Goal: Task Accomplishment & Management: Complete application form

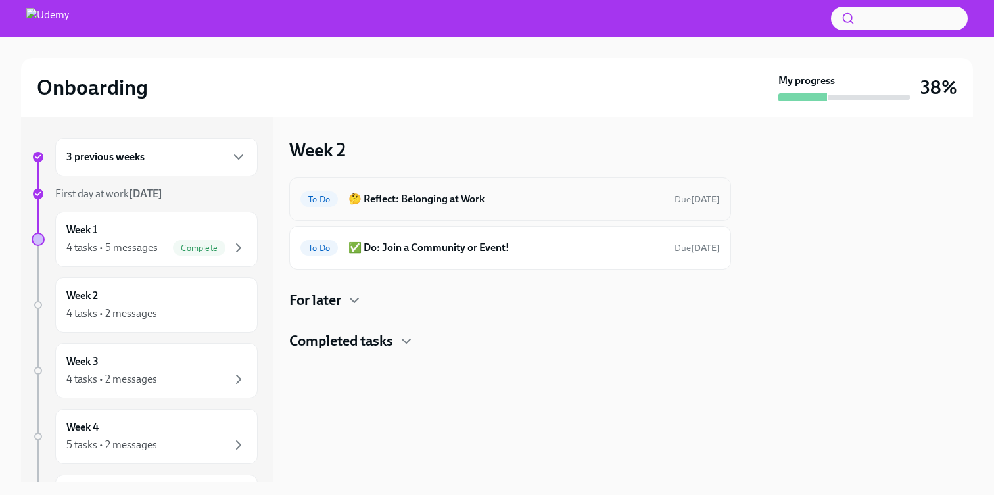
click at [491, 204] on h6 "🤔 Reflect: Belonging at Work" at bounding box center [507, 199] width 316 height 14
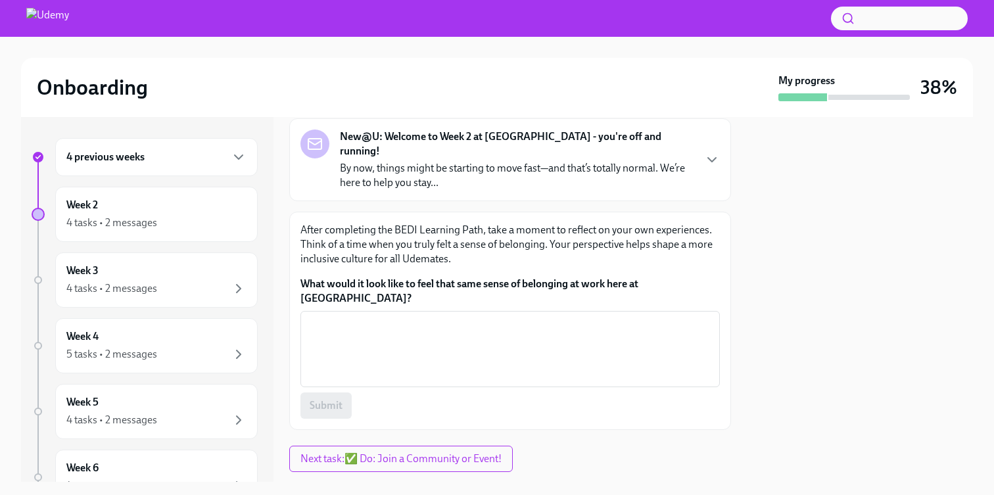
scroll to position [80, 0]
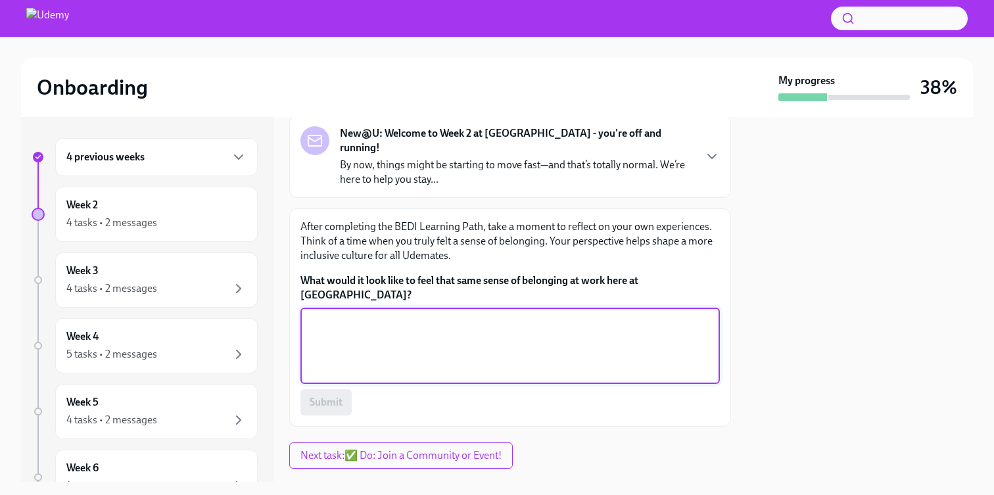
click at [535, 314] on textarea "What would it look like to feel that same sense of belonging at work here at [G…" at bounding box center [510, 345] width 404 height 63
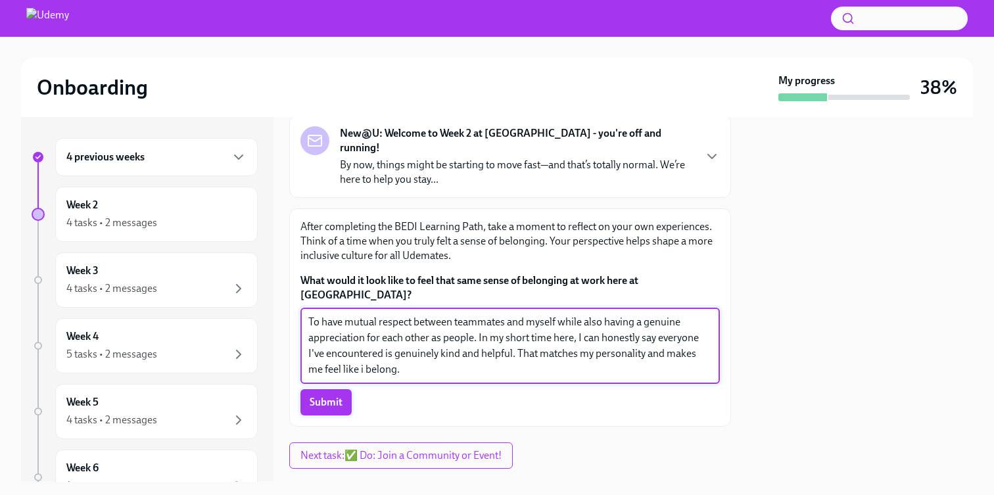
type textarea "To have mutual respect between teammates and myself while also having a genuine…"
click at [339, 389] on button "Submit" at bounding box center [325, 402] width 51 height 26
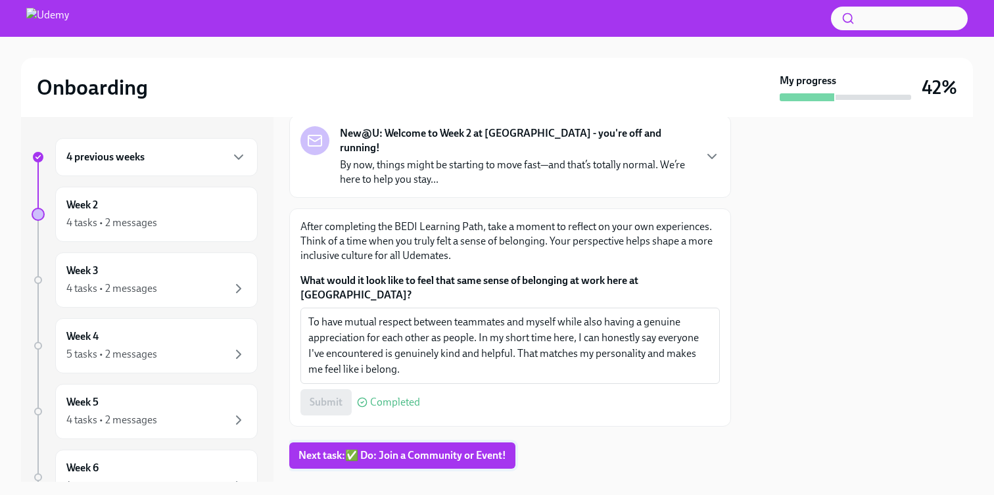
click at [479, 449] on span "Next task : ✅ Do: Join a Community or Event!" at bounding box center [403, 455] width 208 height 13
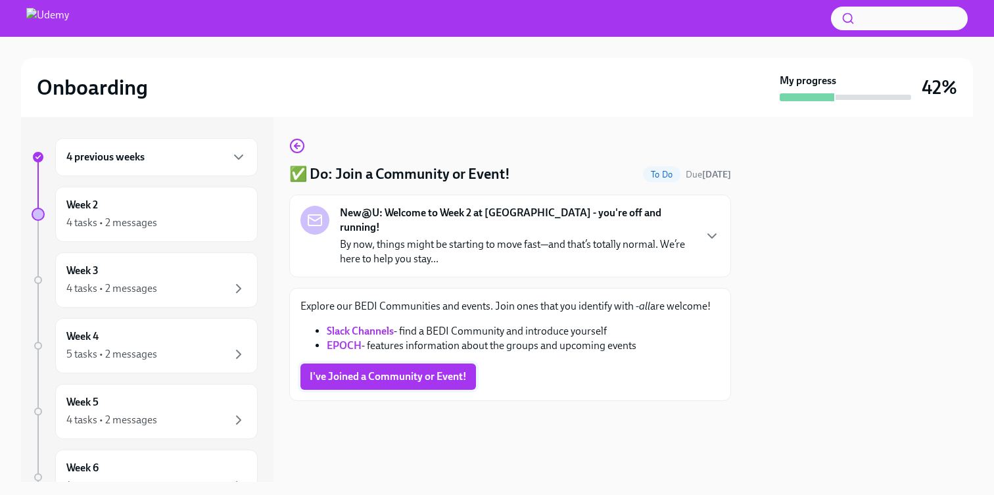
click at [406, 370] on span "I've Joined a Community or Event!" at bounding box center [388, 376] width 157 height 13
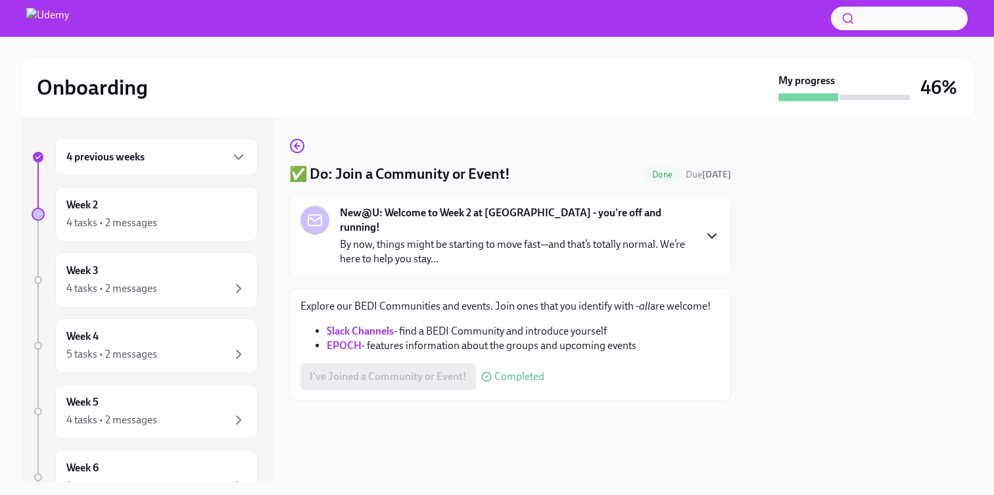
click at [713, 228] on icon "button" at bounding box center [712, 236] width 16 height 16
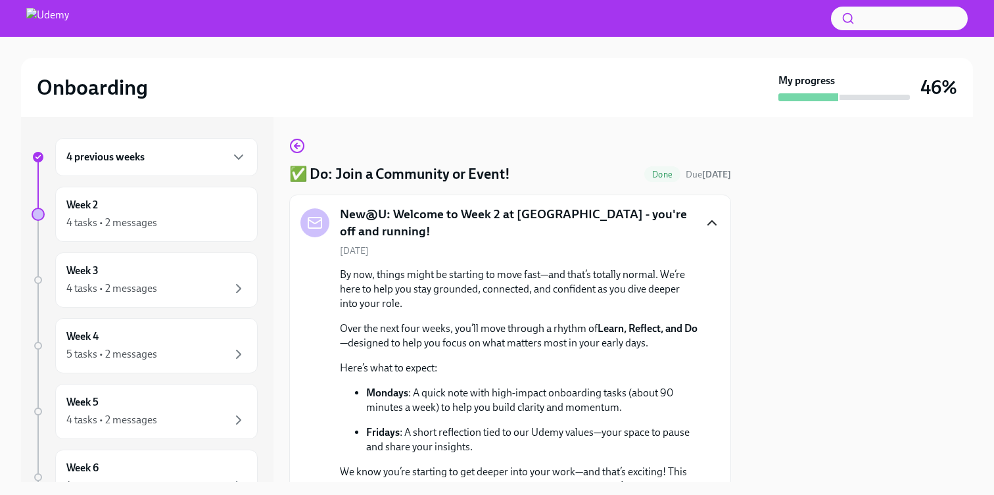
click at [713, 228] on icon "button" at bounding box center [712, 223] width 16 height 16
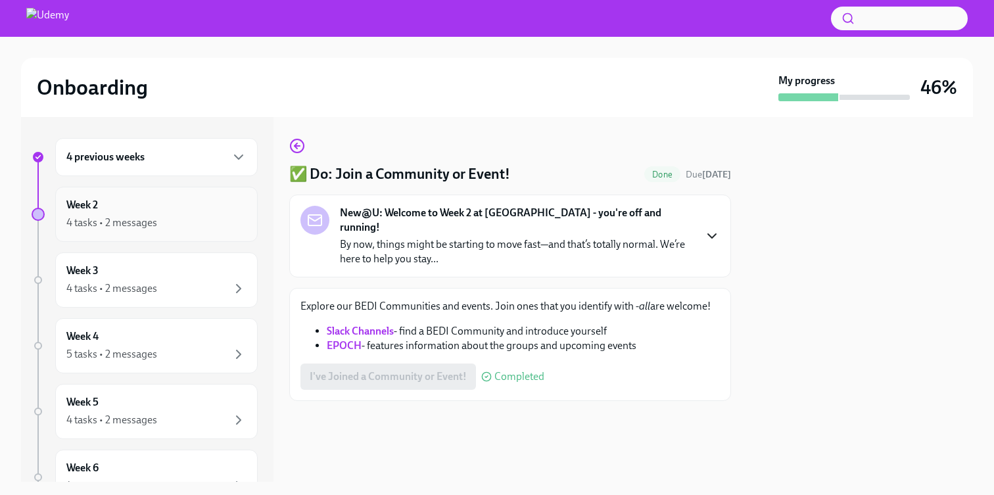
click at [172, 224] on div "4 tasks • 2 messages" at bounding box center [156, 223] width 180 height 16
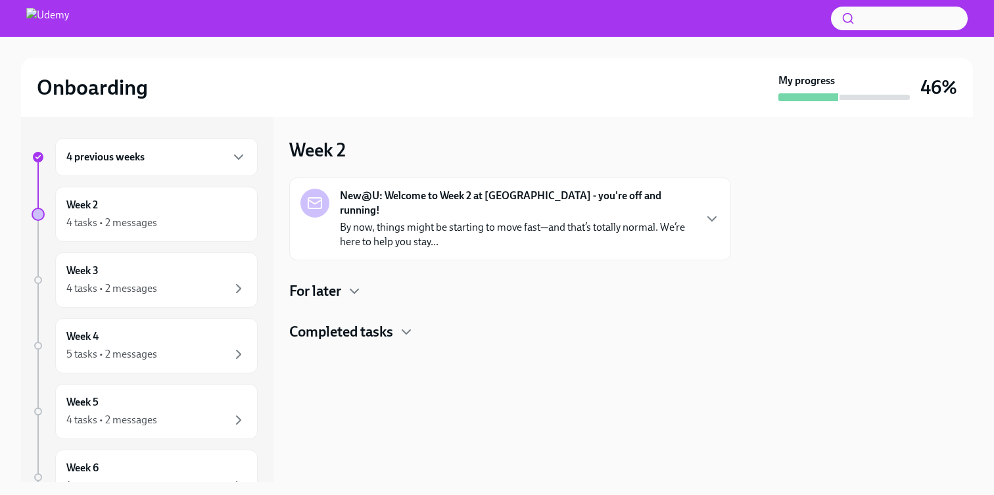
click at [523, 220] on p "By now, things might be starting to move fast—and that’s totally normal. We’re …" at bounding box center [517, 234] width 354 height 29
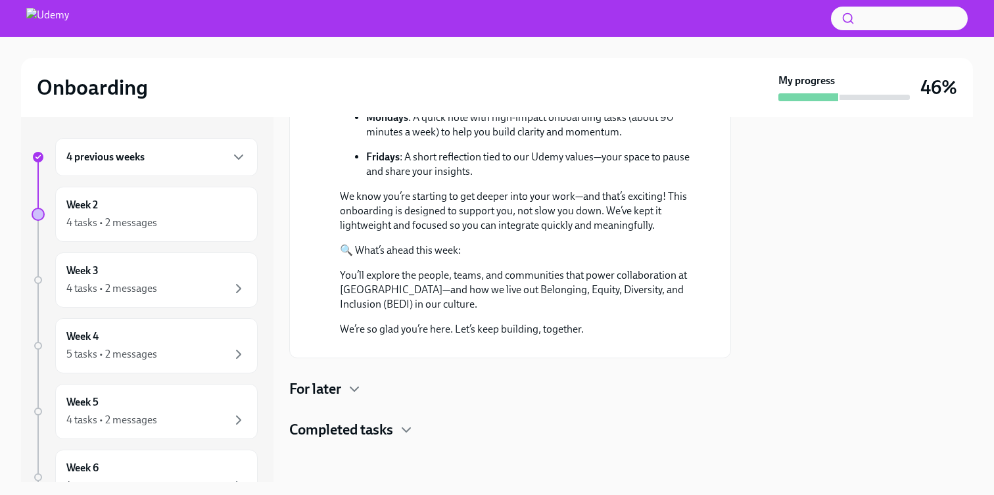
scroll to position [397, 0]
click at [356, 394] on icon "button" at bounding box center [355, 389] width 16 height 16
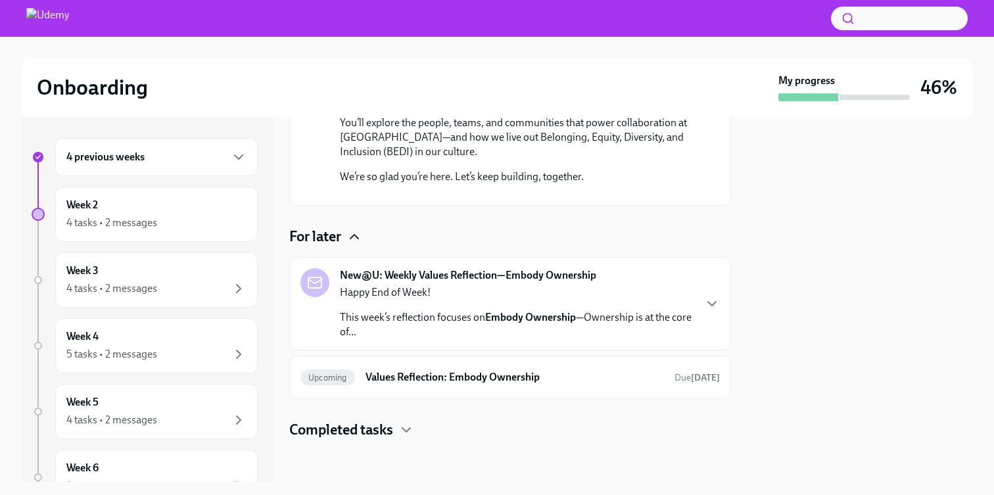
scroll to position [549, 0]
click at [705, 304] on icon "button" at bounding box center [712, 304] width 16 height 16
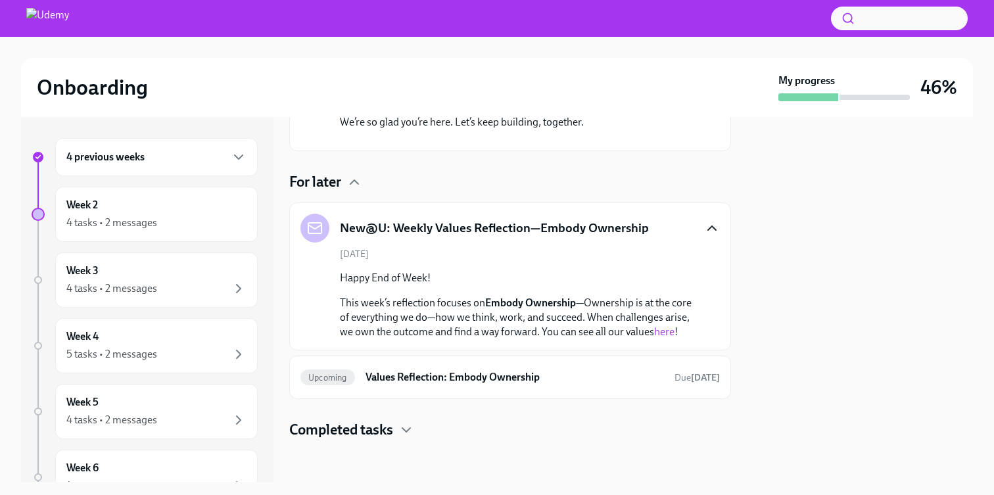
scroll to position [604, 0]
click at [558, 371] on h6 "Values Reflection: Embody Ownership" at bounding box center [515, 377] width 299 height 14
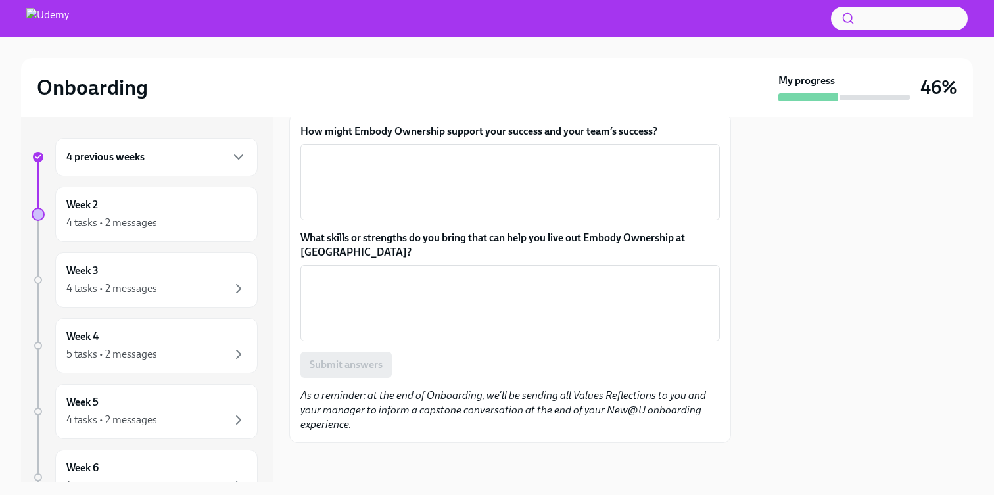
scroll to position [189, 0]
